Goal: Transaction & Acquisition: Purchase product/service

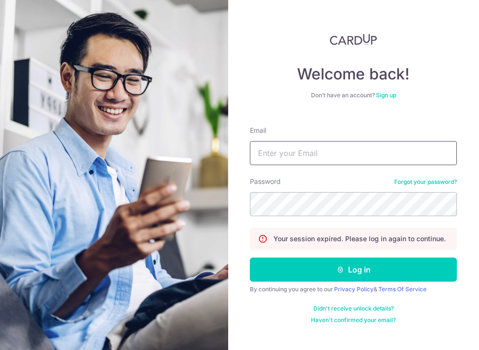
click at [306, 152] on input "Email" at bounding box center [353, 153] width 207 height 24
type input "[EMAIL_ADDRESS][DOMAIN_NAME]"
click at [353, 281] on form "Email [EMAIL_ADDRESS][DOMAIN_NAME] Password Forgot your password? Your session …" at bounding box center [353, 220] width 207 height 205
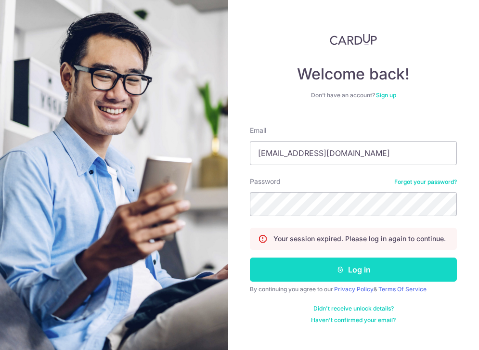
click at [355, 274] on button "Log in" at bounding box center [353, 269] width 207 height 24
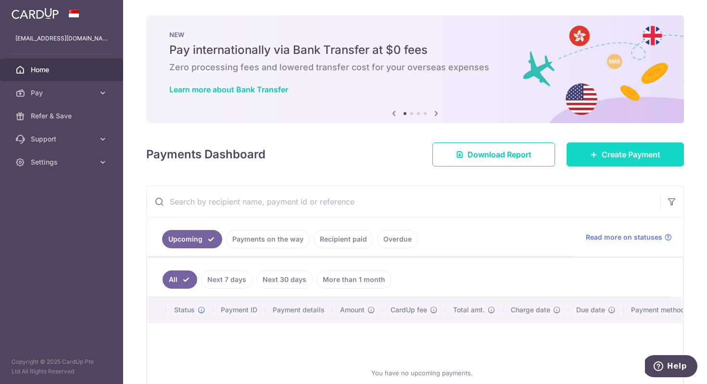
click at [478, 162] on link "Create Payment" at bounding box center [625, 154] width 117 height 24
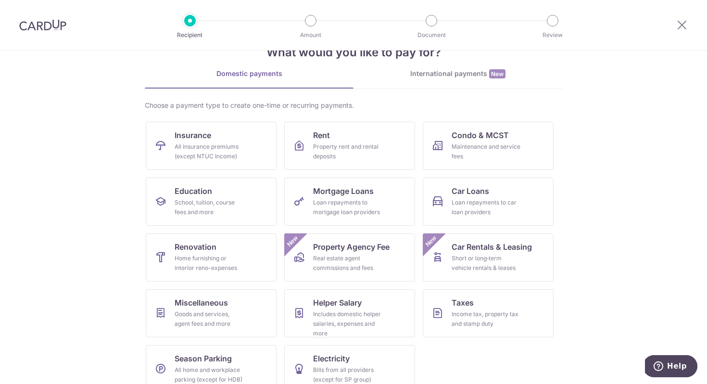
scroll to position [31, 0]
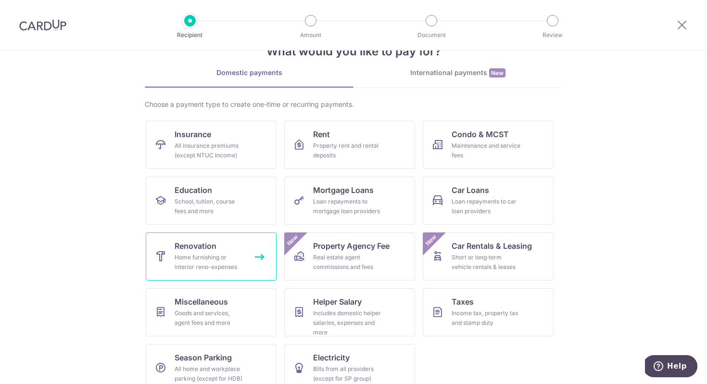
click at [219, 249] on link "Renovation Home furnishing or interior reno-expenses" at bounding box center [211, 256] width 131 height 48
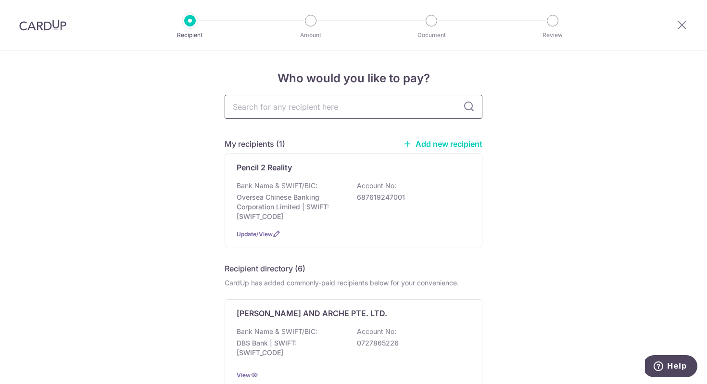
click at [329, 111] on input "text" at bounding box center [354, 107] width 258 height 24
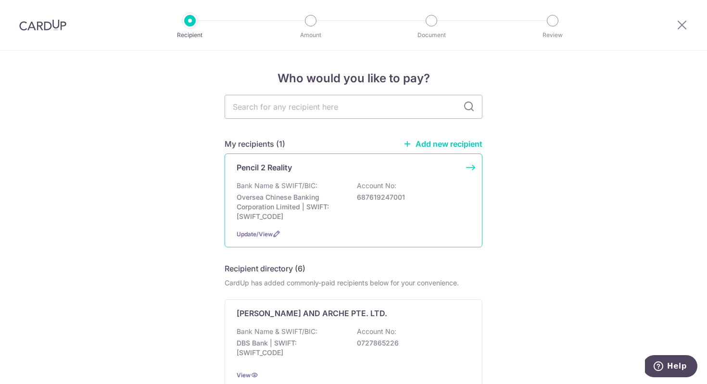
click at [468, 165] on div "Pencil 2 Reality Bank Name & SWIFT/BIC: Oversea Chinese Banking Corporation Lim…" at bounding box center [354, 200] width 258 height 94
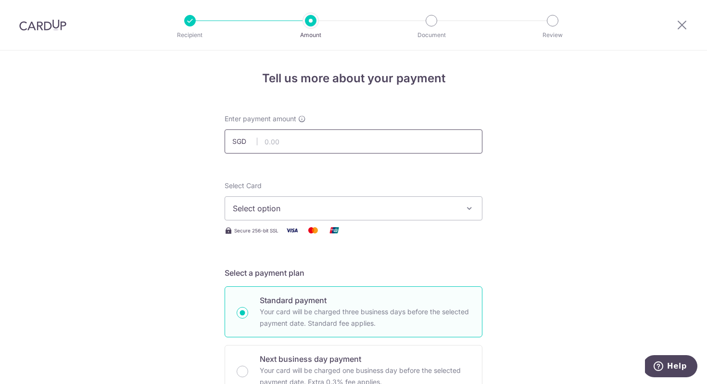
click at [362, 142] on input "text" at bounding box center [354, 141] width 258 height 24
type input "20,843.18"
click at [365, 211] on span "Select option" at bounding box center [345, 209] width 224 height 12
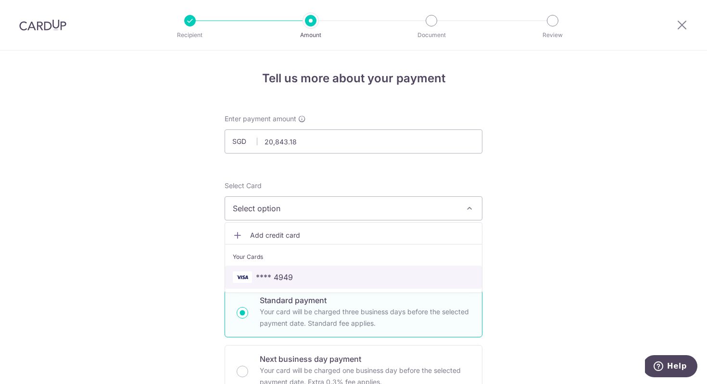
click at [353, 271] on link "**** 4949" at bounding box center [353, 277] width 257 height 23
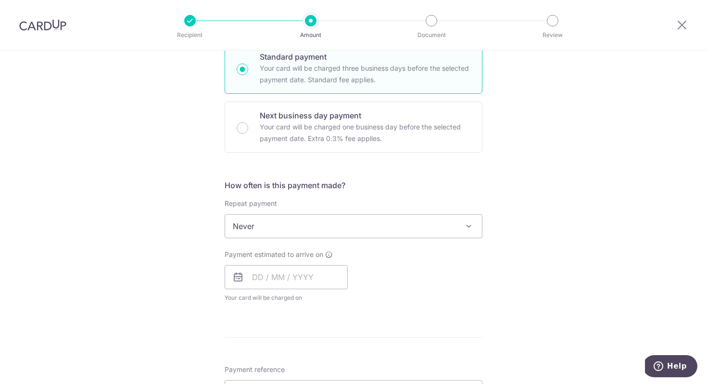
scroll to position [244, 0]
click at [276, 276] on input "text" at bounding box center [286, 276] width 123 height 24
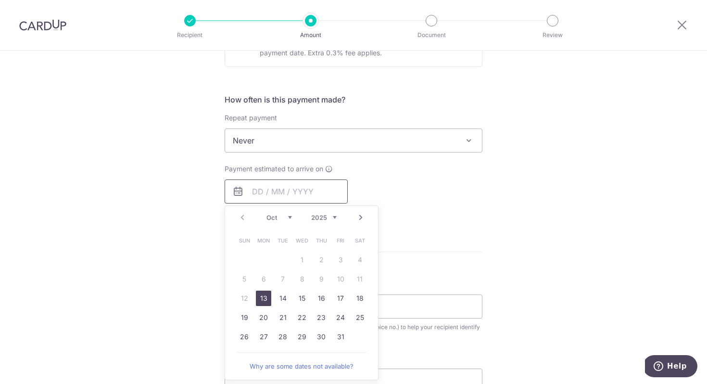
scroll to position [331, 0]
click at [439, 260] on form "Enter payment amount SGD 20,843.18 20843.18 Select Card **** 4949 Add credit ca…" at bounding box center [354, 196] width 258 height 826
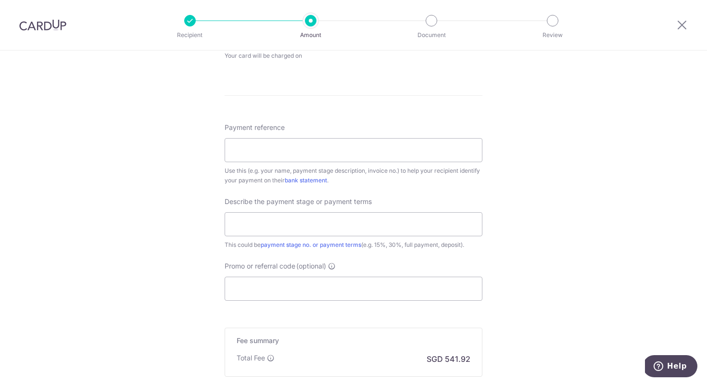
scroll to position [487, 0]
click at [356, 284] on input "Promo or referral code (optional)" at bounding box center [354, 287] width 258 height 24
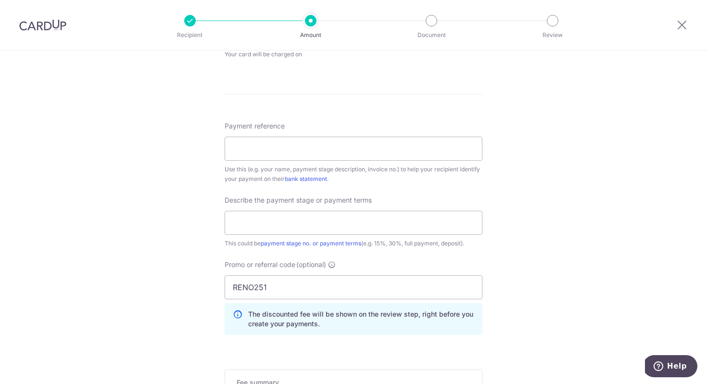
click at [340, 321] on p "The discounted fee will be shown on the review step, right before you create yo…" at bounding box center [361, 318] width 226 height 19
click at [338, 340] on div "Promo or referral code (optional) RENO251 The discounted fee will be shown on t…" at bounding box center [353, 301] width 269 height 83
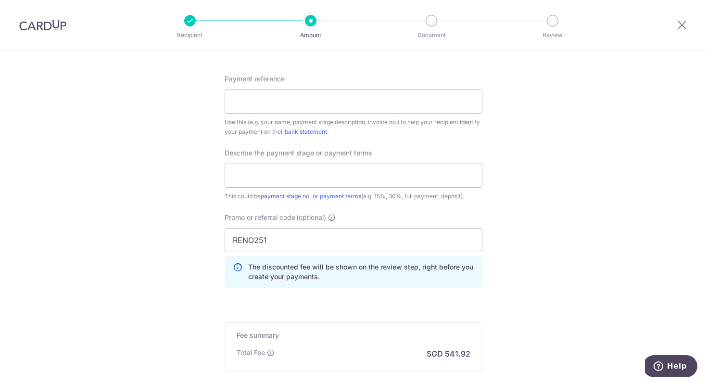
scroll to position [535, 0]
click at [304, 241] on input "RENO251" at bounding box center [354, 239] width 258 height 24
type input "RENO25ONE"
click at [301, 290] on div "Promo or referral code (optional) RENO25ONE The discounted fee will be shown on…" at bounding box center [353, 253] width 269 height 83
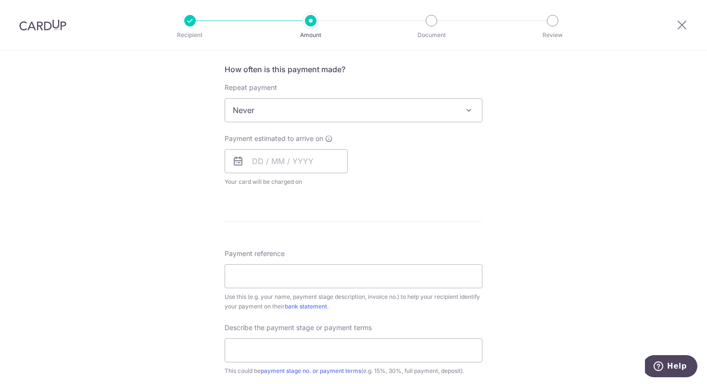
scroll to position [357, 0]
click at [258, 159] on input "text" at bounding box center [286, 163] width 123 height 24
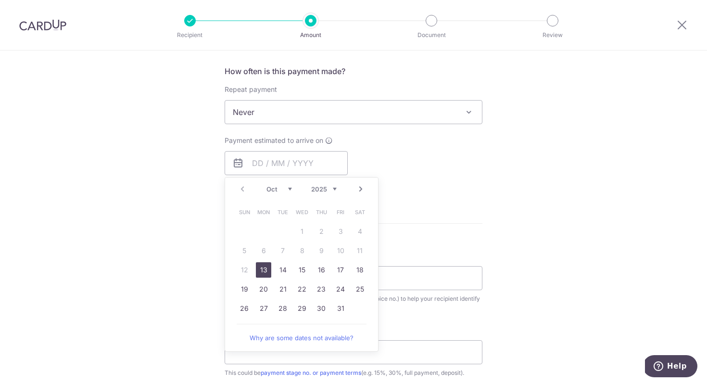
click at [262, 268] on link "13" at bounding box center [263, 269] width 15 height 15
type input "[DATE]"
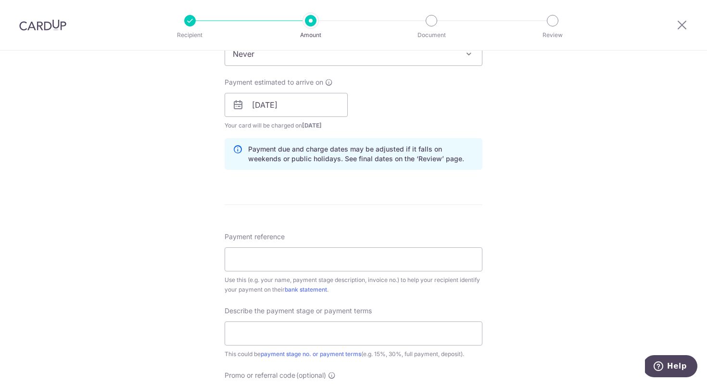
scroll to position [418, 0]
click at [262, 264] on input "Payment reference" at bounding box center [354, 257] width 258 height 24
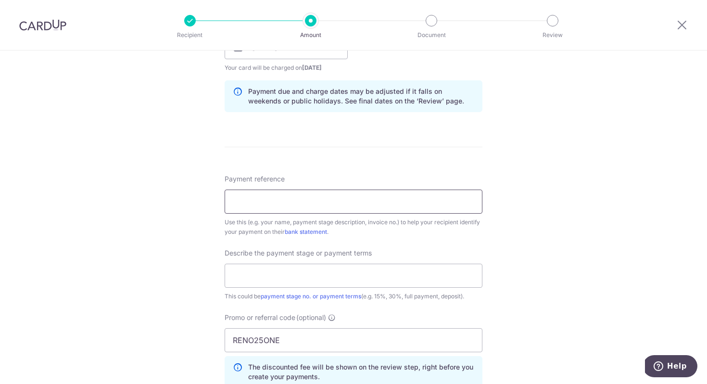
scroll to position [483, 0]
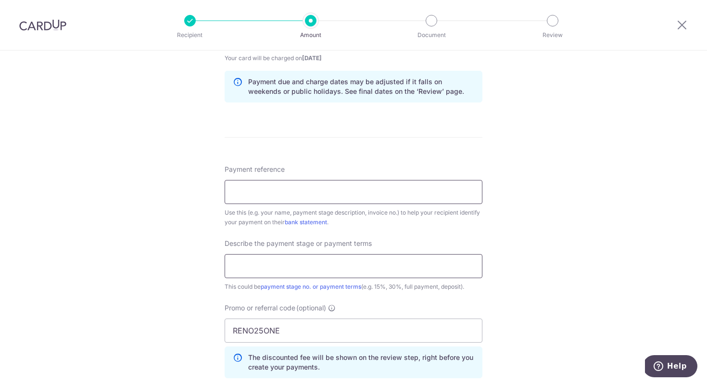
click at [262, 264] on input "text" at bounding box center [354, 266] width 258 height 24
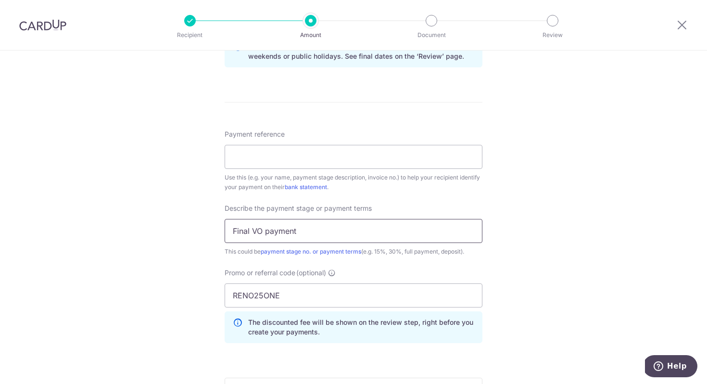
scroll to position [518, 0]
type input "Final VO payment"
click at [264, 158] on input "Payment reference" at bounding box center [354, 157] width 258 height 24
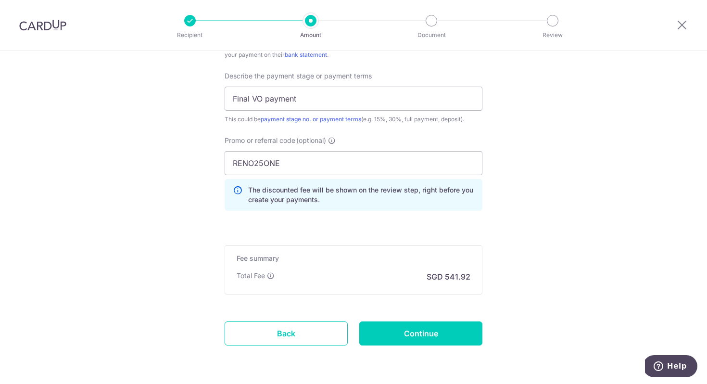
scroll to position [653, 0]
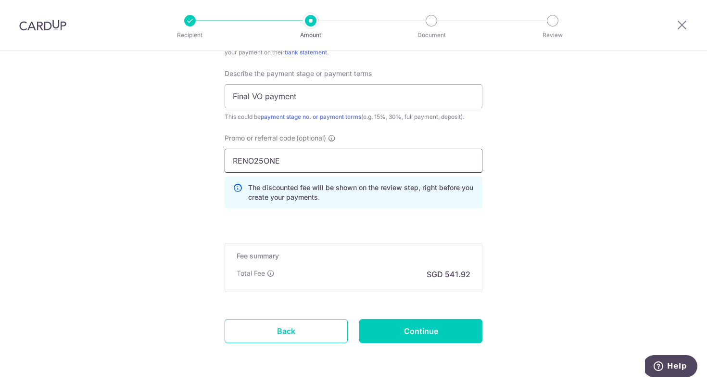
click at [400, 167] on input "RENO25ONE" at bounding box center [354, 161] width 258 height 24
click at [436, 329] on input "Continue" at bounding box center [420, 331] width 123 height 24
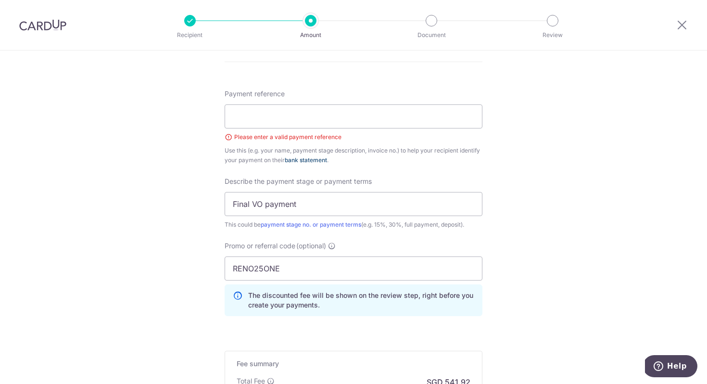
scroll to position [552, 0]
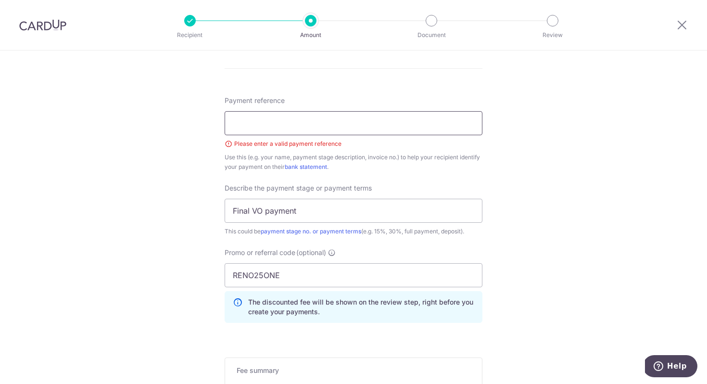
click at [325, 125] on input "Payment reference" at bounding box center [354, 123] width 258 height 24
type input "B"
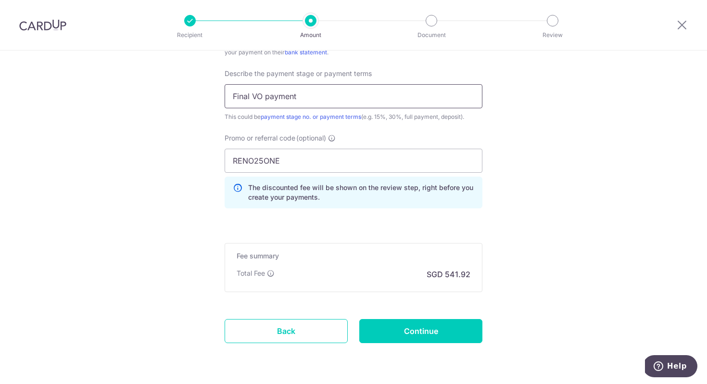
scroll to position [698, 0]
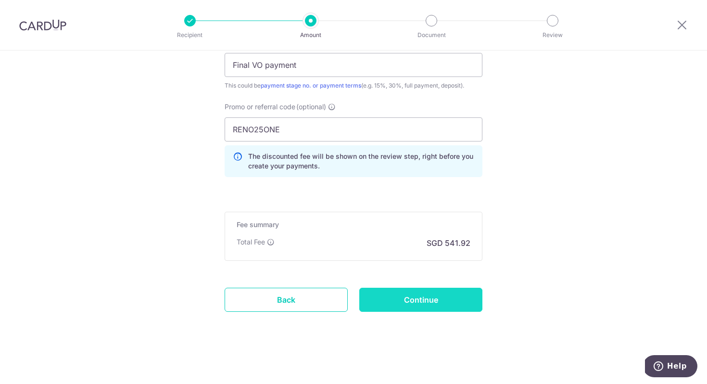
type input "Mount Vernon Road"
click at [416, 297] on input "Continue" at bounding box center [420, 300] width 123 height 24
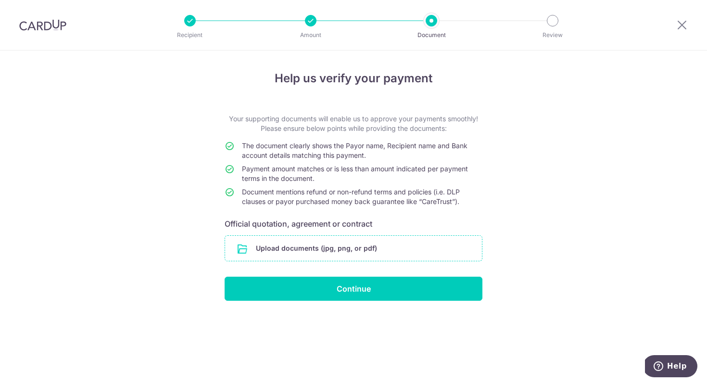
click at [321, 247] on input "file" at bounding box center [353, 248] width 257 height 25
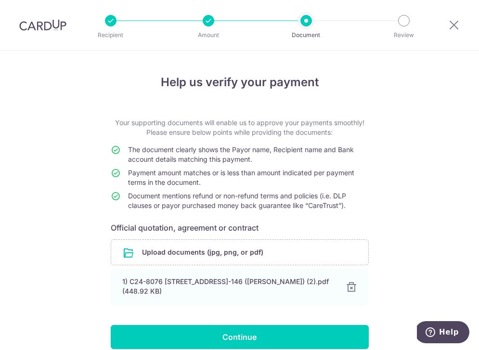
scroll to position [40, 0]
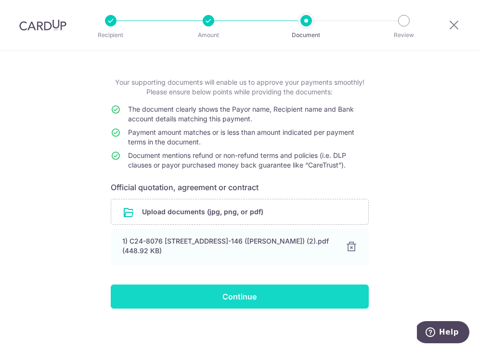
click at [203, 291] on input "Continue" at bounding box center [240, 296] width 258 height 24
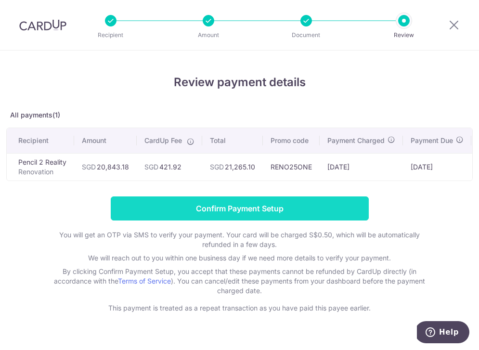
click at [229, 208] on input "Confirm Payment Setup" at bounding box center [240, 208] width 258 height 24
